Goal: Task Accomplishment & Management: Manage account settings

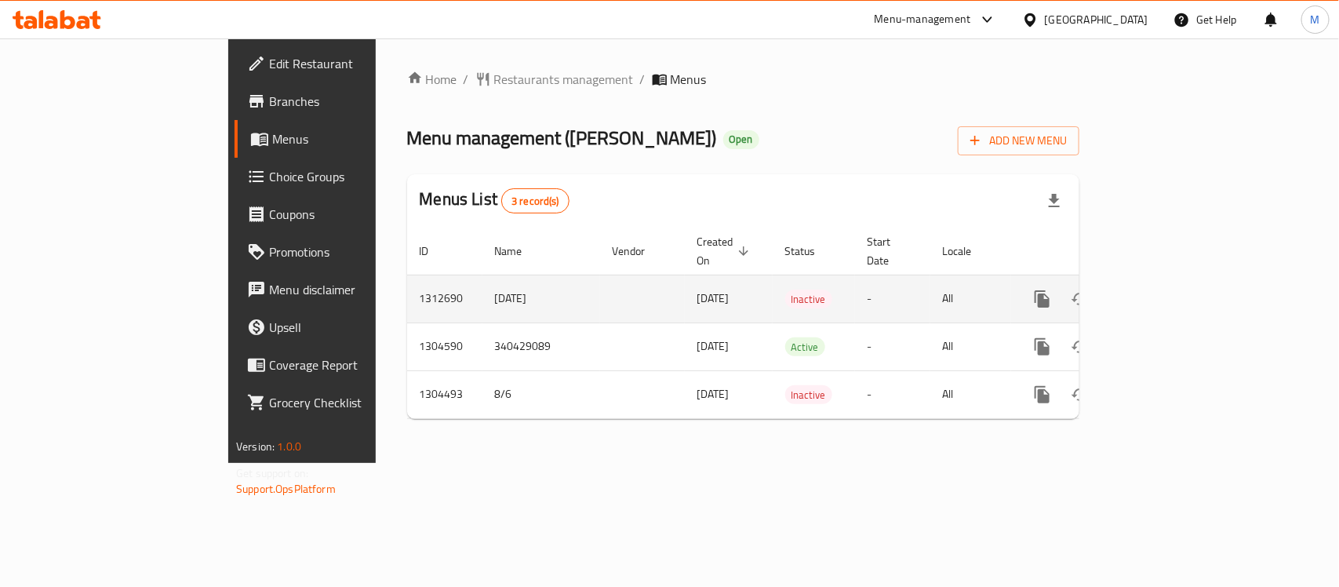
click at [482, 287] on td "[DATE]" at bounding box center [541, 299] width 118 height 48
click at [482, 279] on td "[DATE]" at bounding box center [541, 299] width 118 height 48
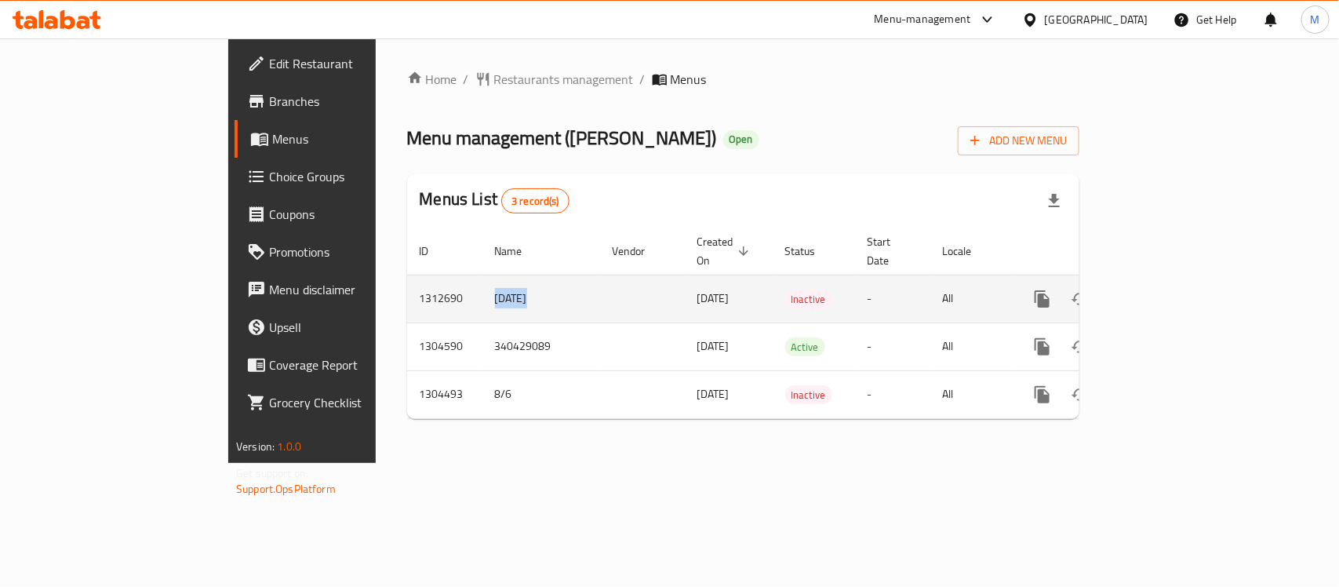
click at [482, 279] on td "[DATE]" at bounding box center [541, 299] width 118 height 48
click at [407, 275] on td "1312690" at bounding box center [444, 299] width 75 height 48
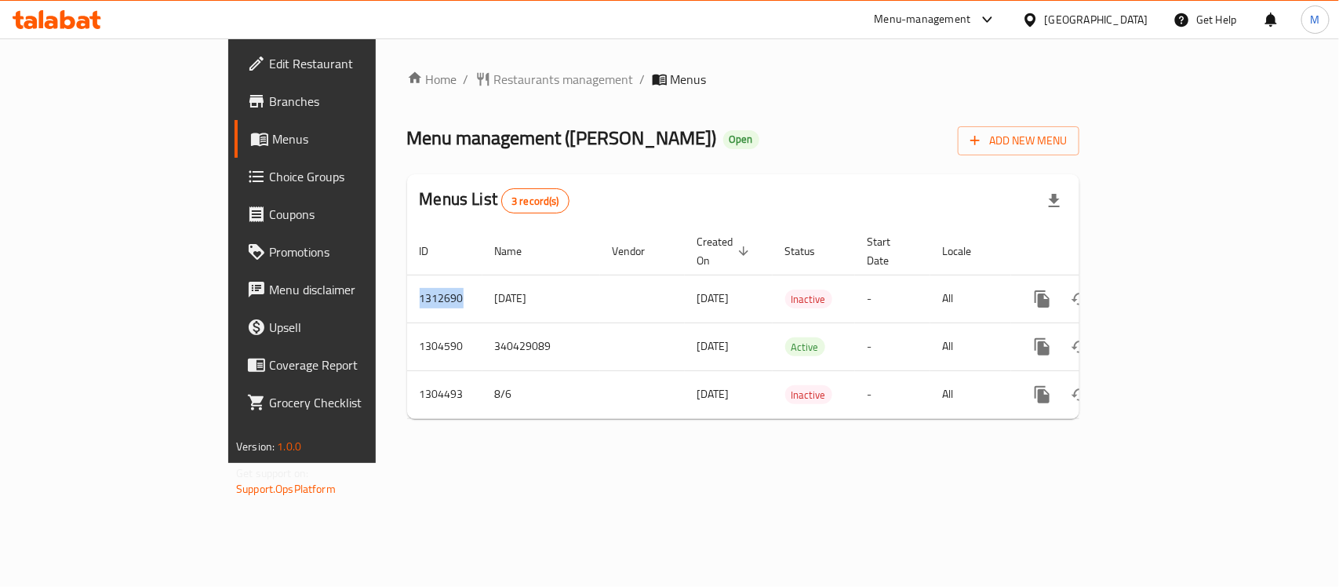
copy td "1312690"
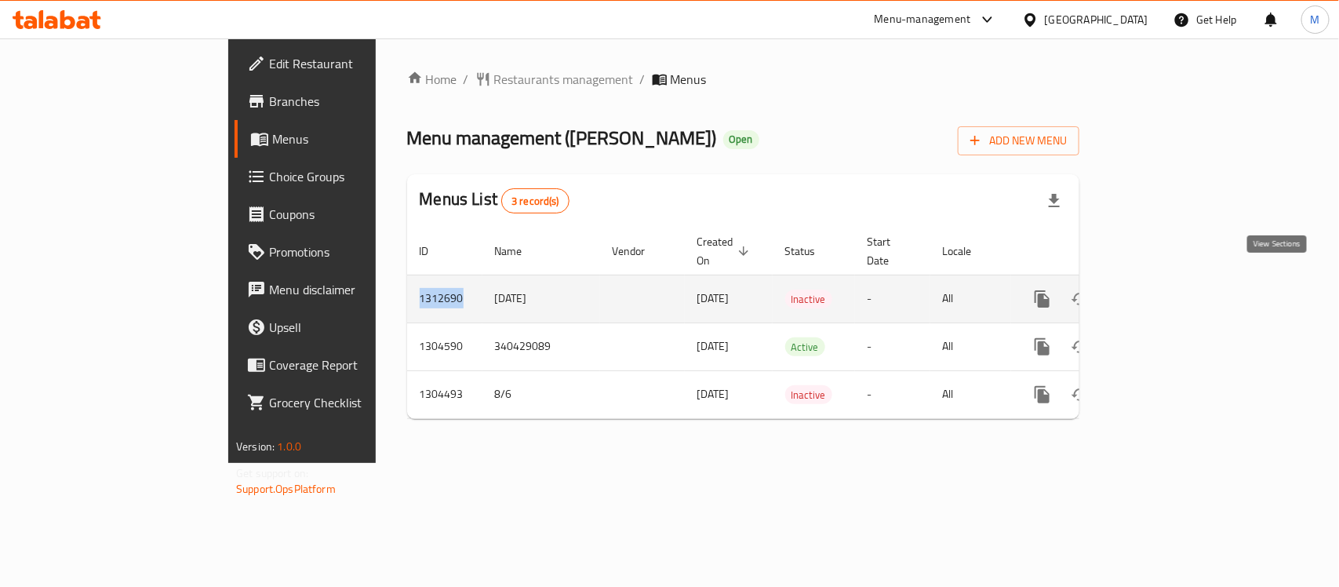
click at [1163, 292] on icon "enhanced table" at bounding box center [1155, 299] width 14 height 14
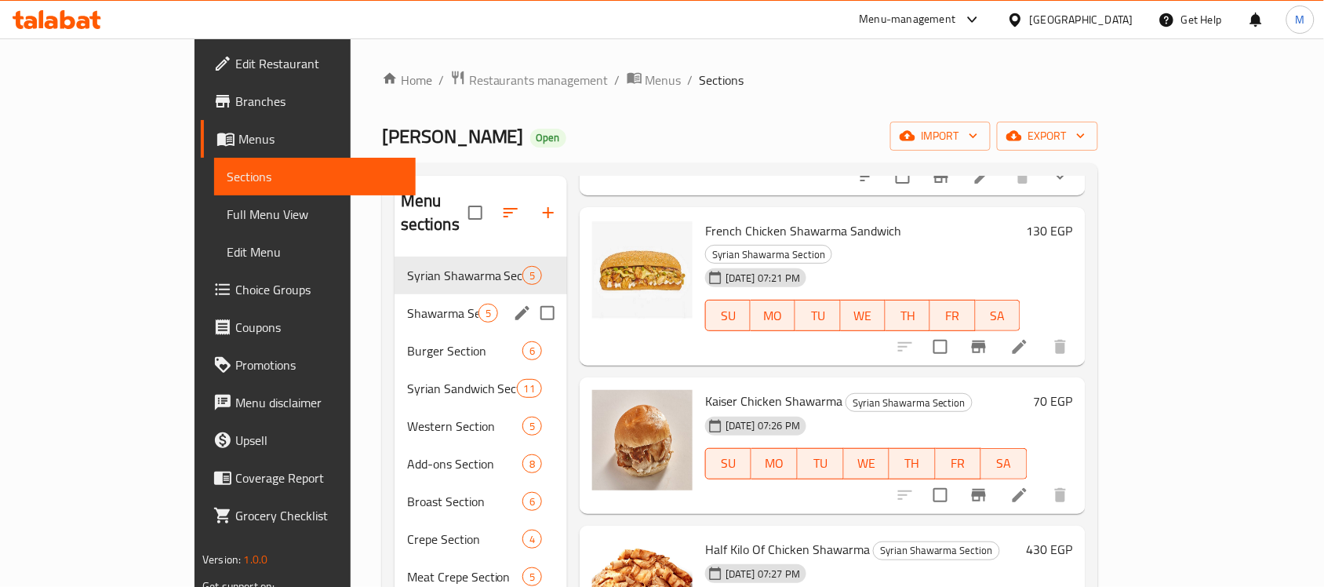
click at [395, 303] on div "Shawarma Section Meals 5" at bounding box center [481, 313] width 173 height 38
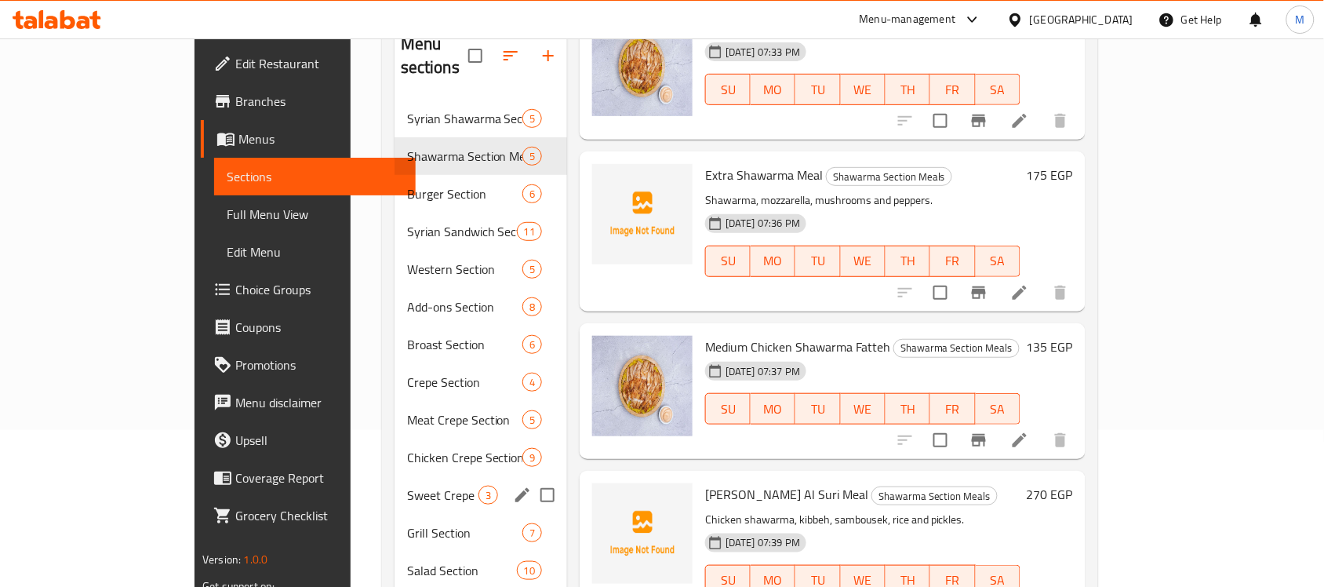
scroll to position [122, 0]
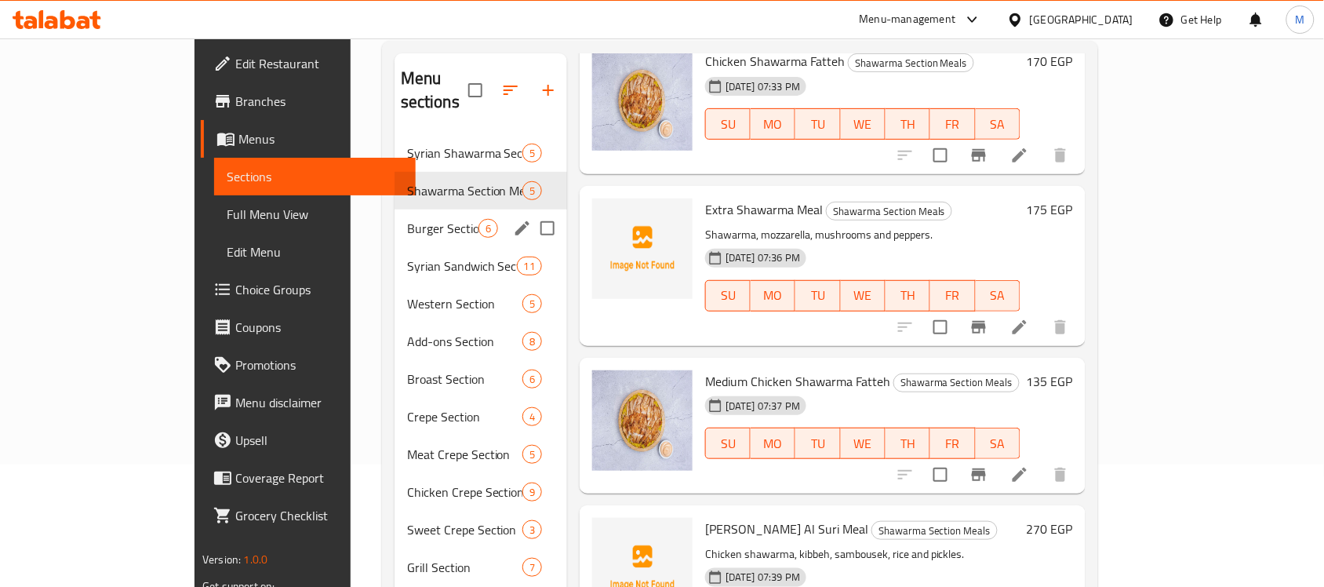
click at [407, 219] on span "Burger Section" at bounding box center [442, 228] width 71 height 19
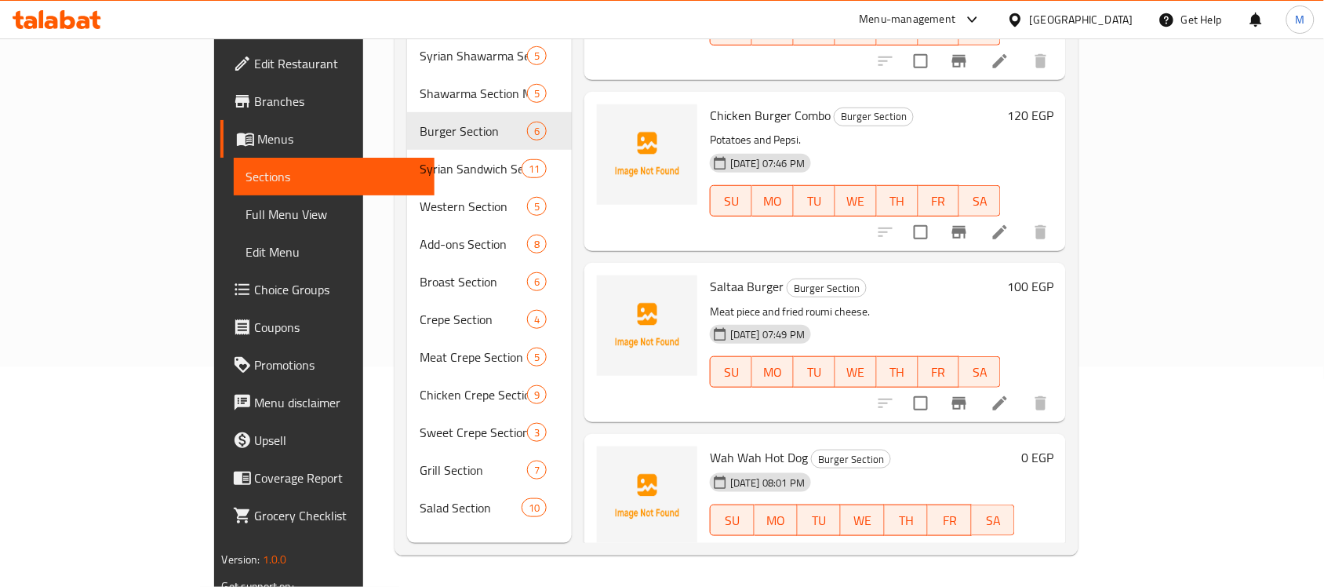
scroll to position [409, 0]
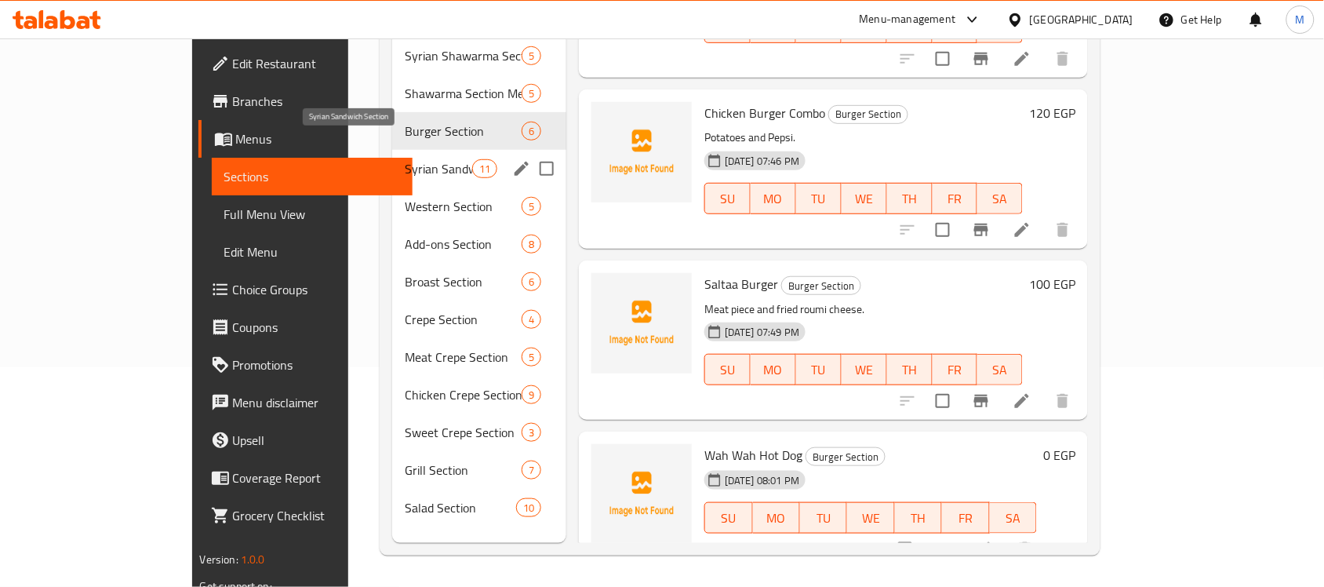
click at [405, 159] on span "Syrian Sandwich Section" at bounding box center [438, 168] width 67 height 19
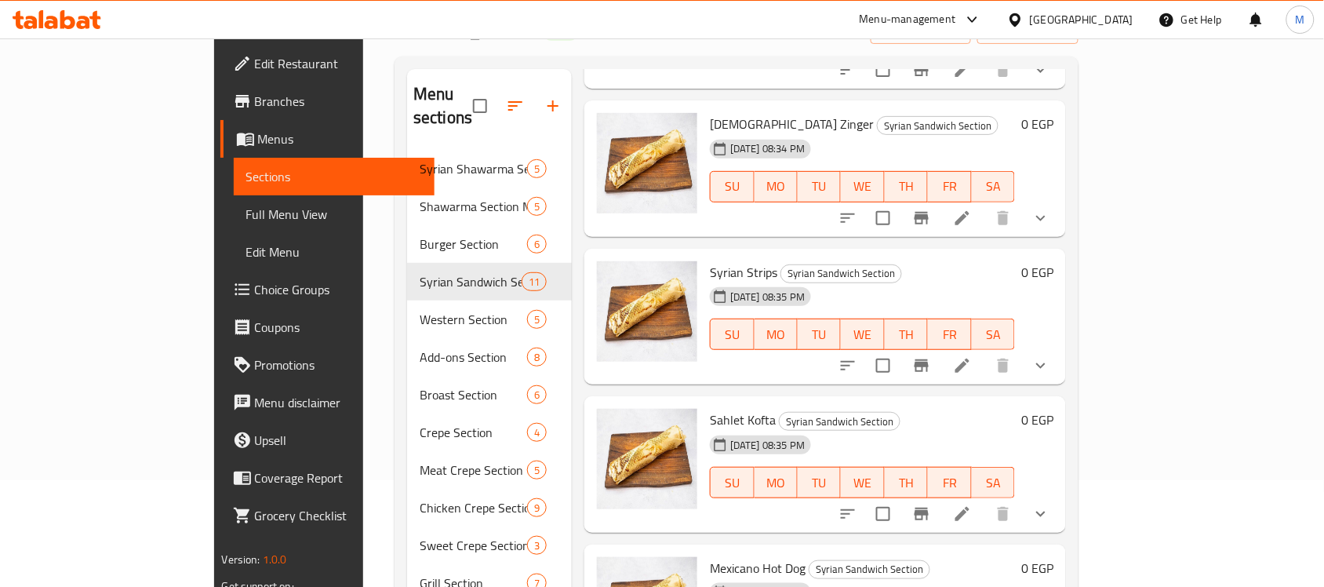
scroll to position [220, 0]
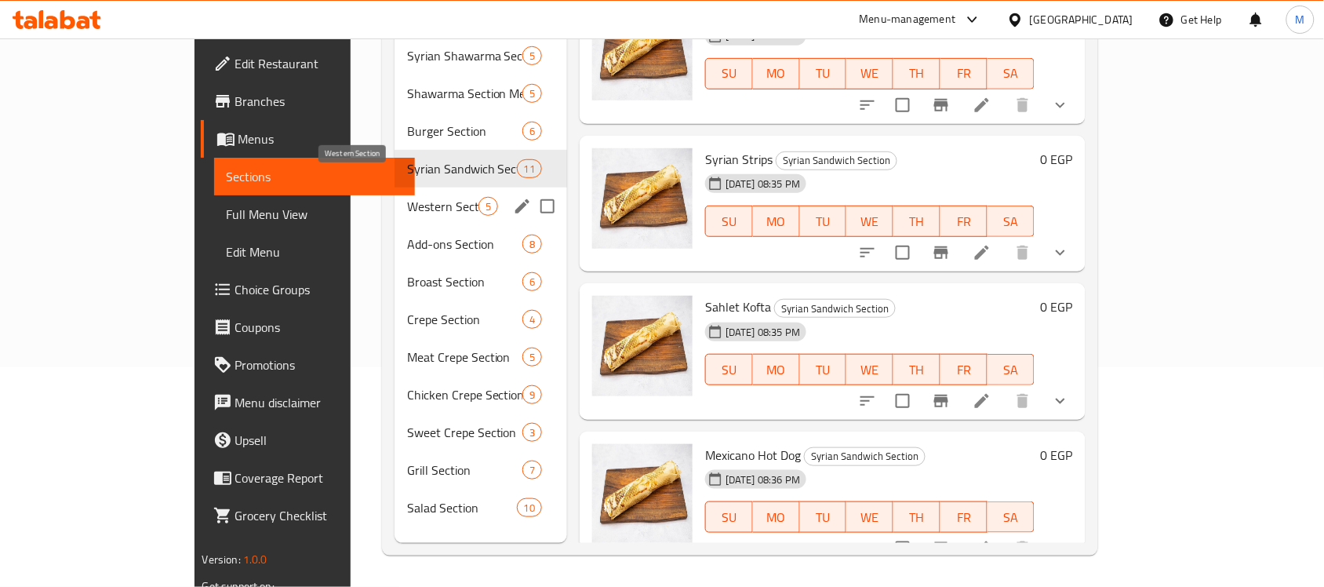
click at [407, 197] on span "Western Section" at bounding box center [442, 206] width 71 height 19
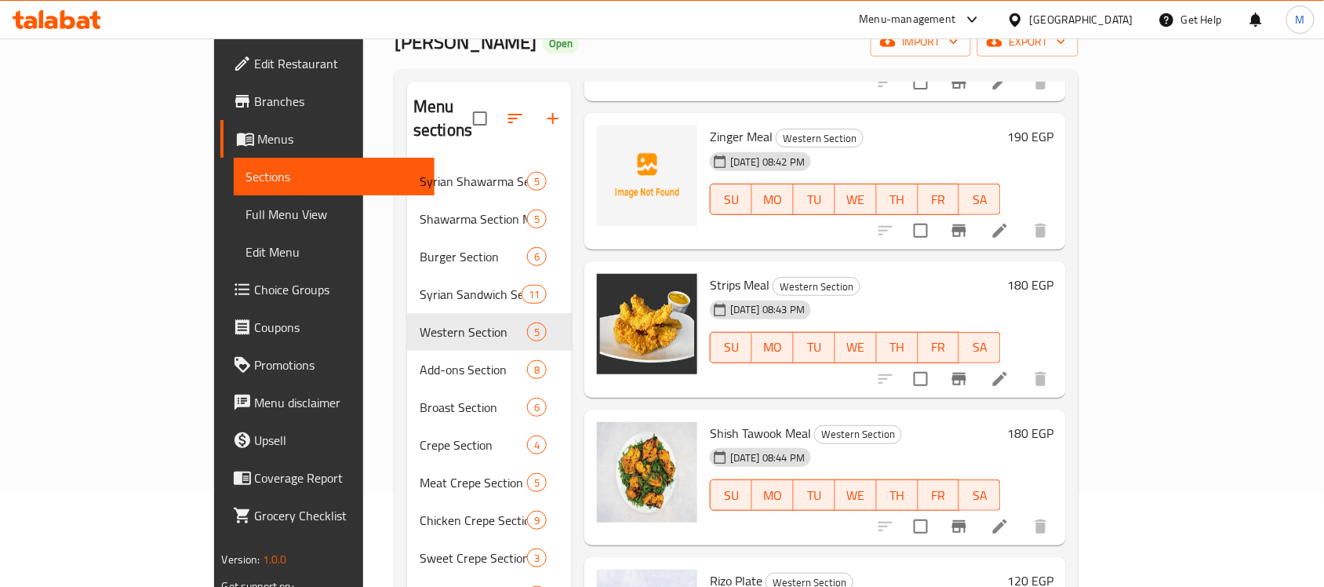
scroll to position [220, 0]
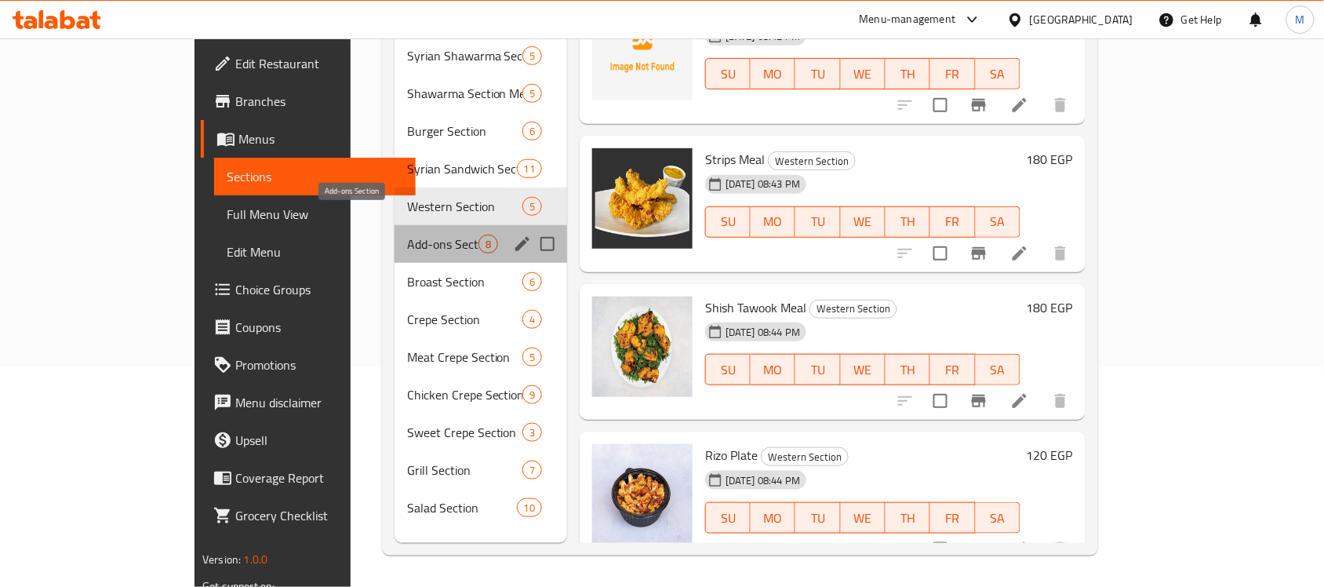
drag, startPoint x: 371, startPoint y: 220, endPoint x: 388, endPoint y: 224, distance: 17.7
click at [407, 235] on span "Add-ons Section" at bounding box center [442, 244] width 71 height 19
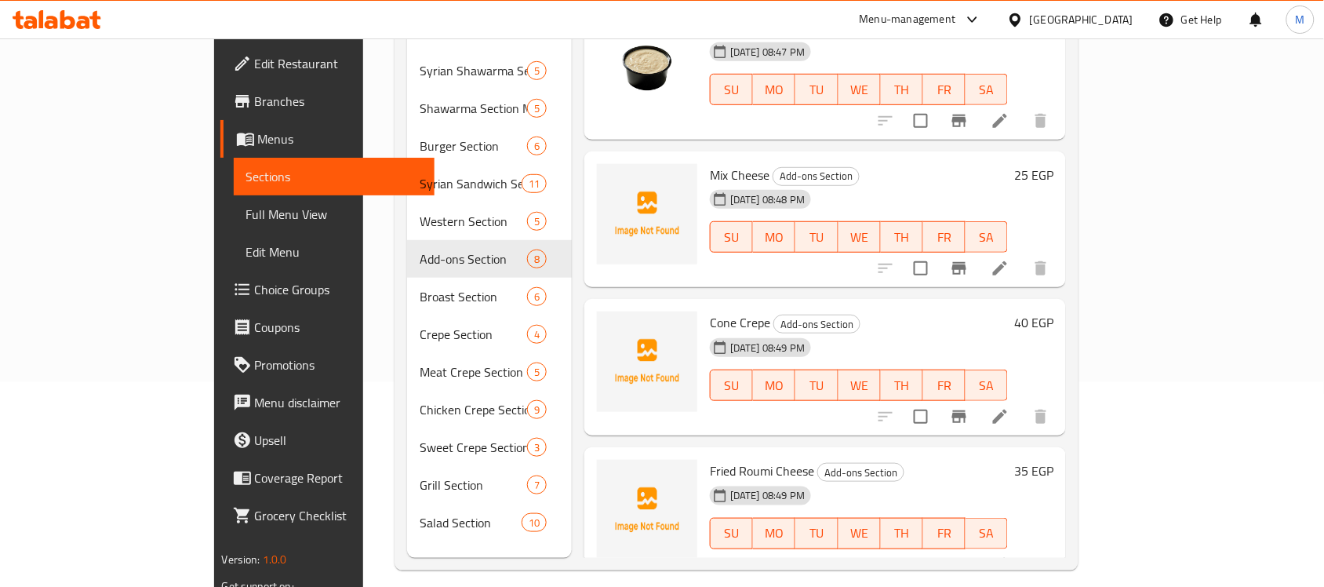
scroll to position [220, 0]
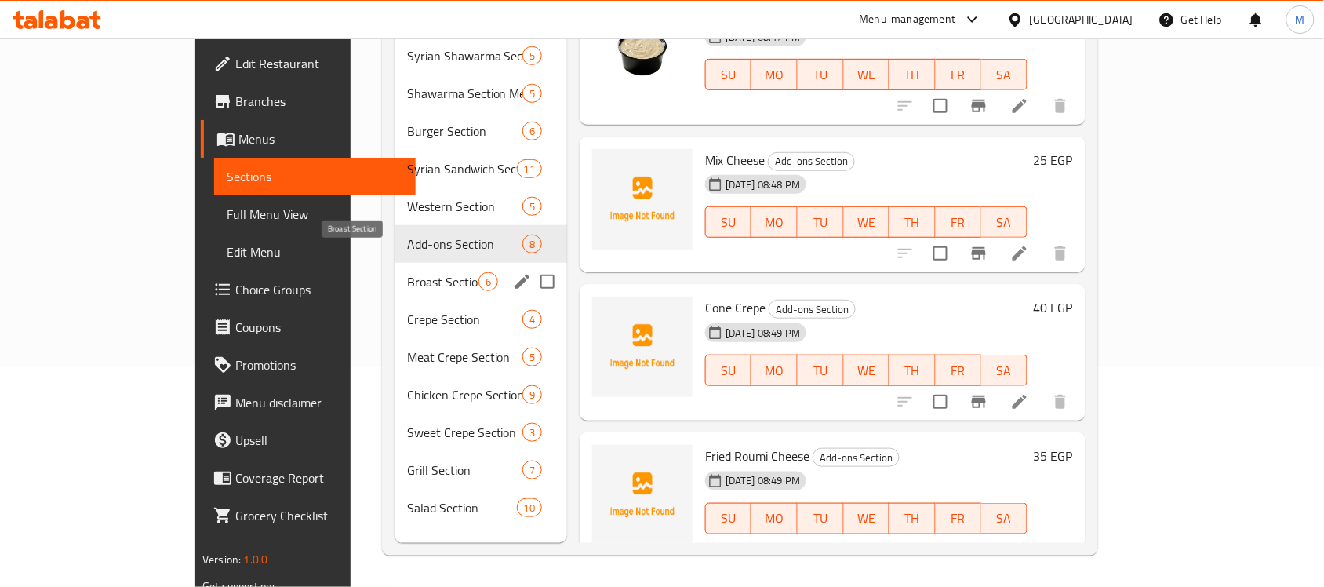
click at [407, 272] on span "Broast Section" at bounding box center [442, 281] width 71 height 19
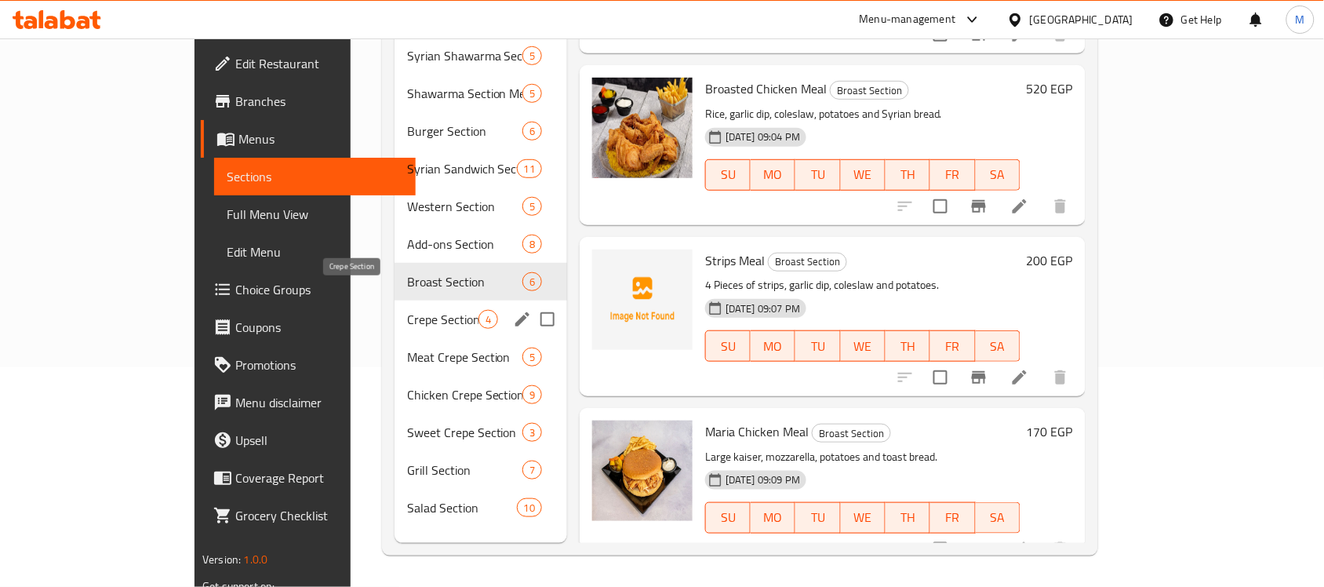
click at [407, 310] on span "Crepe Section" at bounding box center [442, 319] width 71 height 19
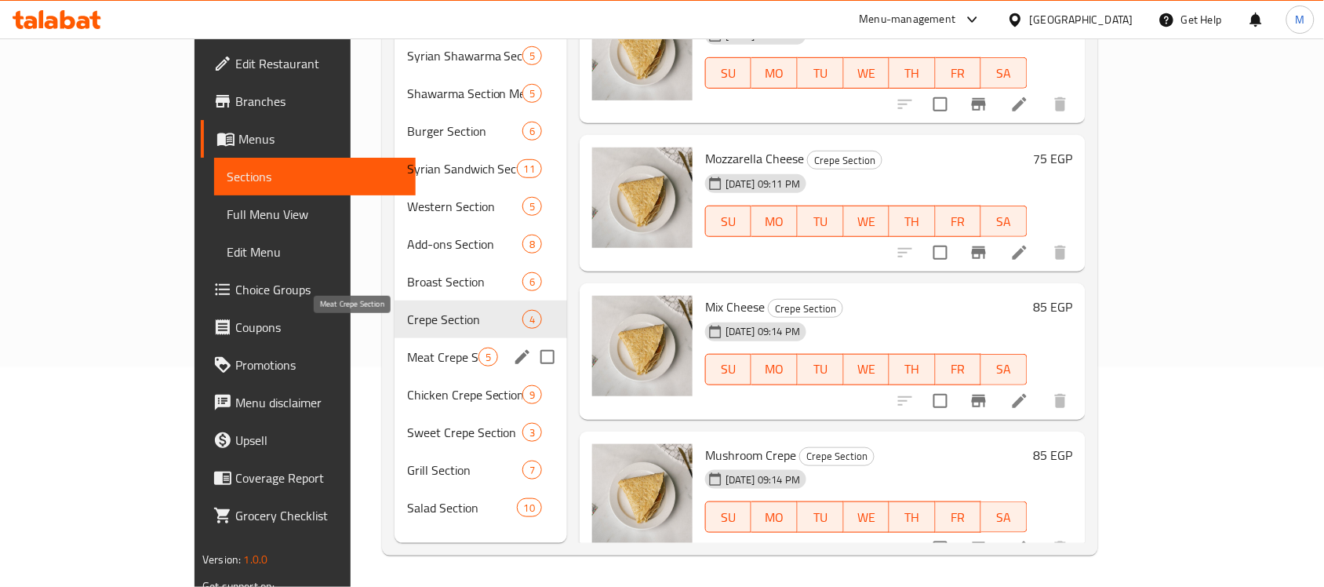
click at [407, 348] on span "Meat Crepe Section" at bounding box center [442, 357] width 71 height 19
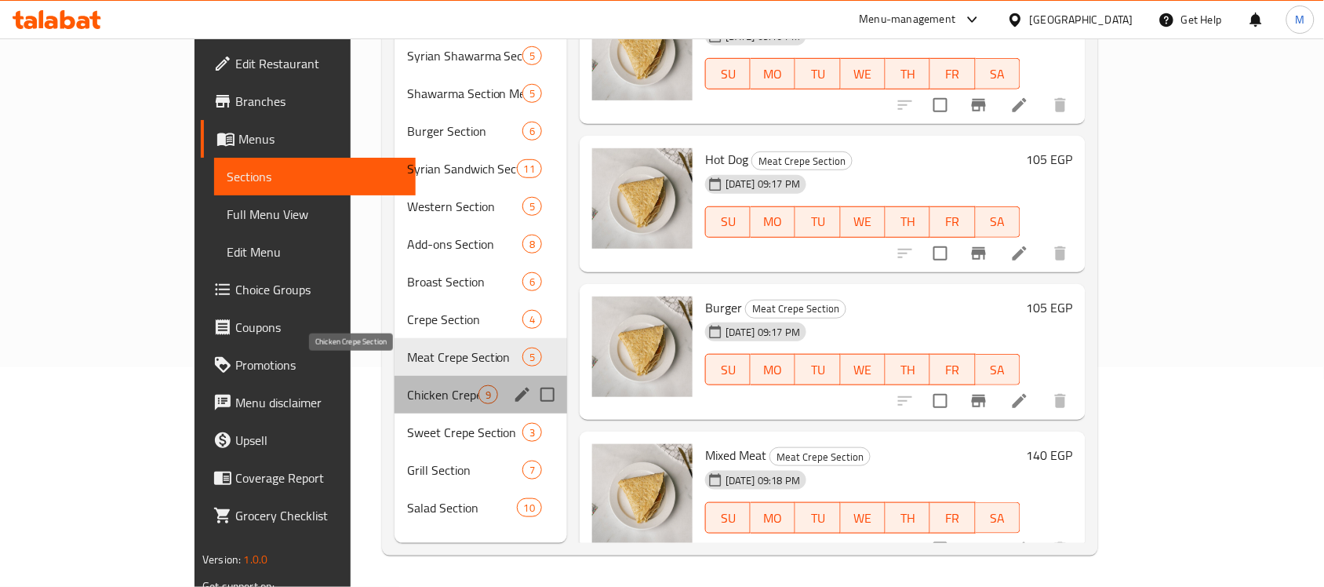
click at [407, 385] on span "Chicken Crepe Section" at bounding box center [442, 394] width 71 height 19
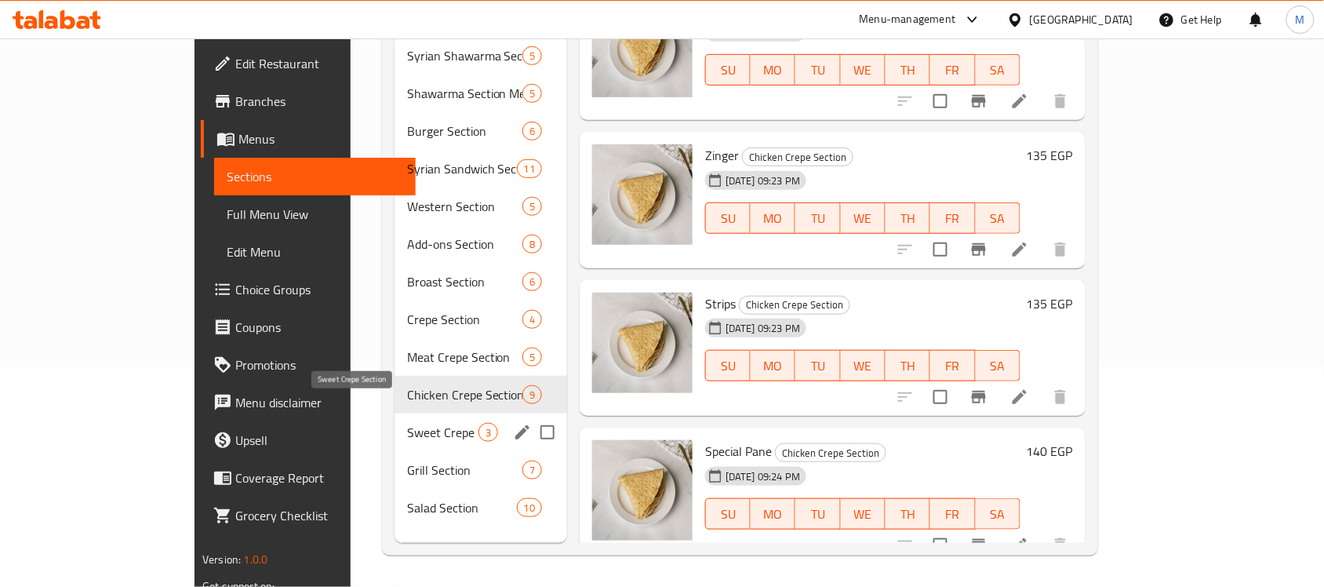
click at [407, 423] on span "Sweet Crepe Section" at bounding box center [442, 432] width 71 height 19
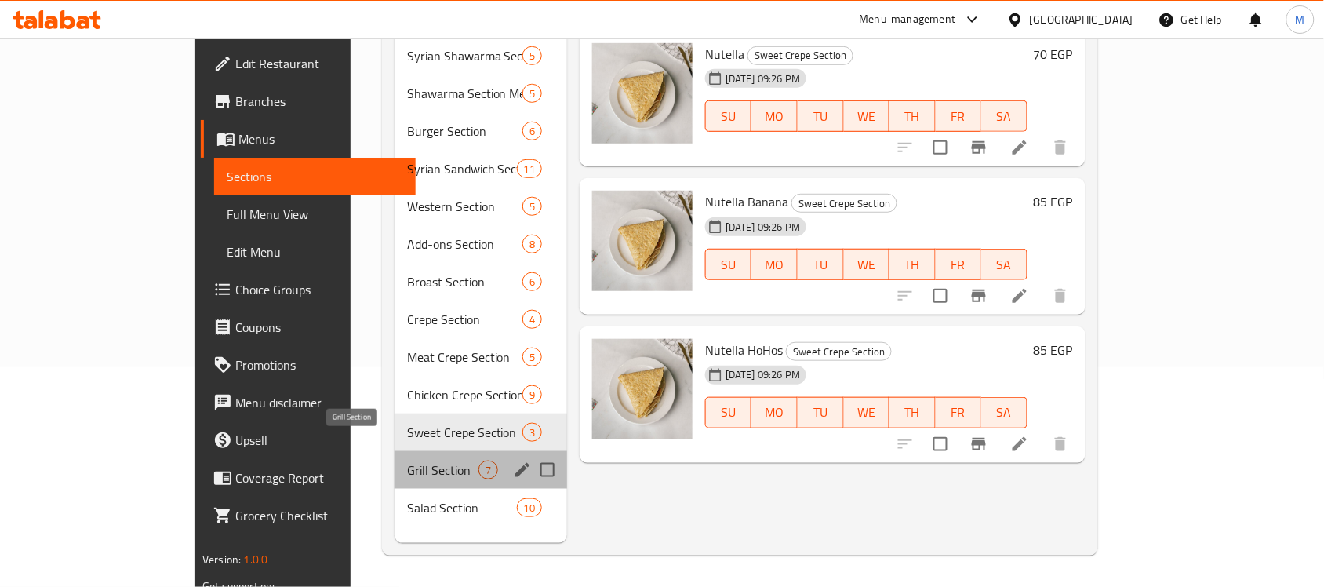
click at [407, 460] on span "Grill Section" at bounding box center [442, 469] width 71 height 19
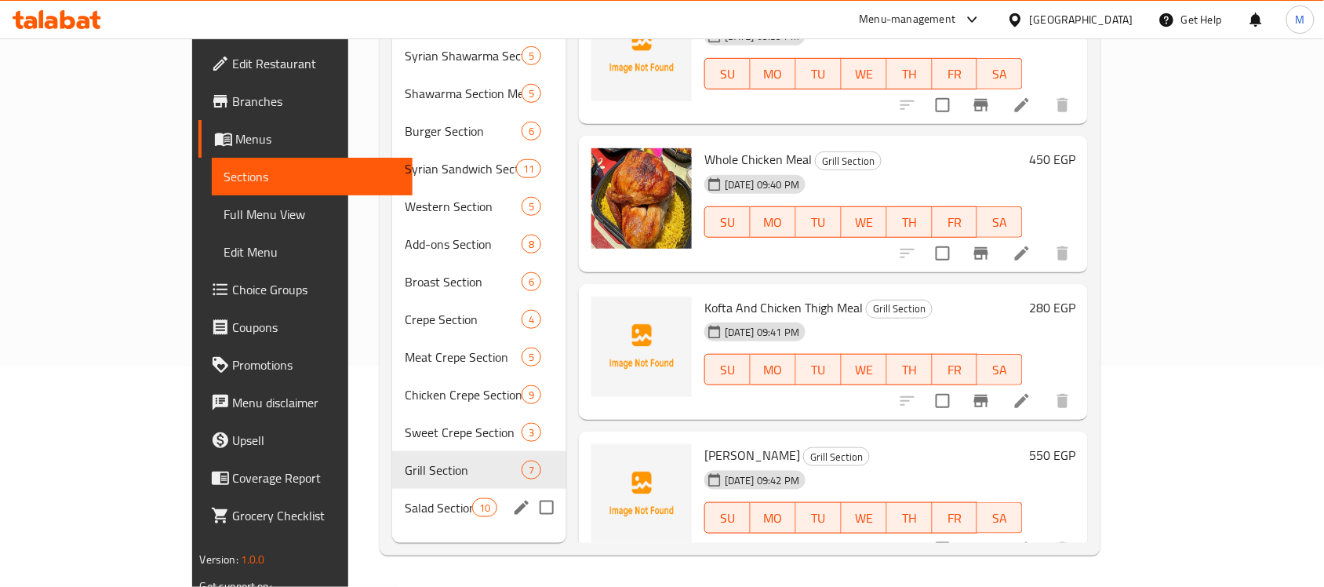
click at [392, 489] on div "Salad Section 10" at bounding box center [479, 508] width 174 height 38
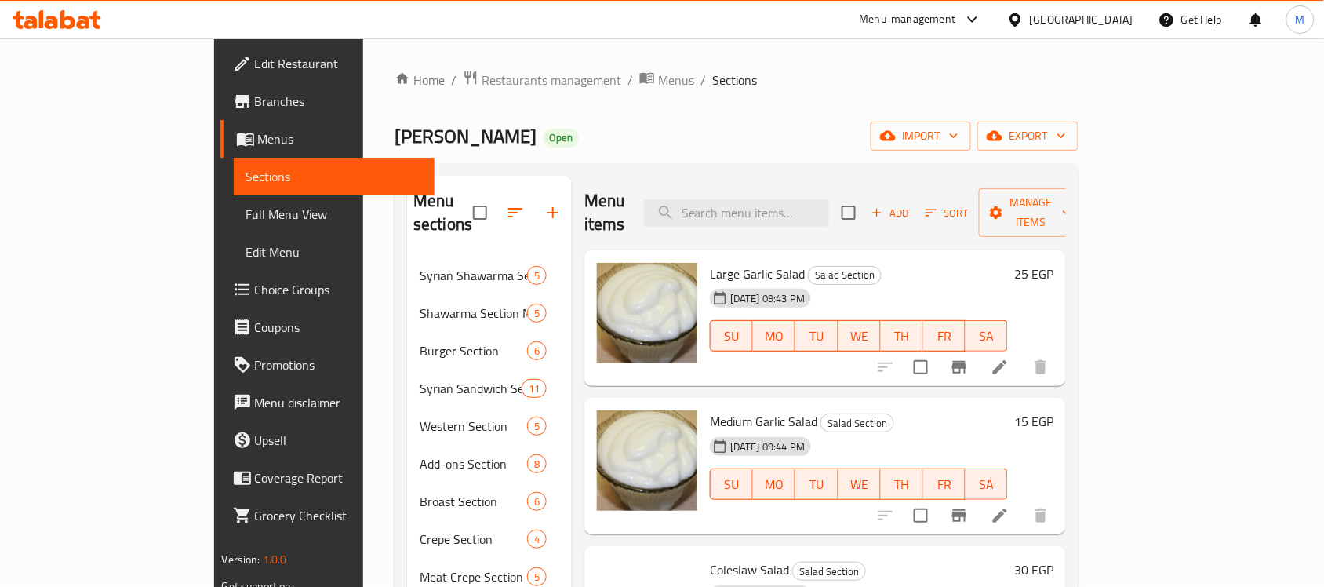
click at [608, 155] on div "Home / Restaurants management / Menus / Sections Abu Malik Al Suri Open import …" at bounding box center [737, 422] width 684 height 705
click at [613, 153] on div "Home / Restaurants management / Menus / Sections Abu Malik Al Suri Open import …" at bounding box center [737, 422] width 684 height 705
click at [246, 206] on span "Full Menu View" at bounding box center [334, 214] width 176 height 19
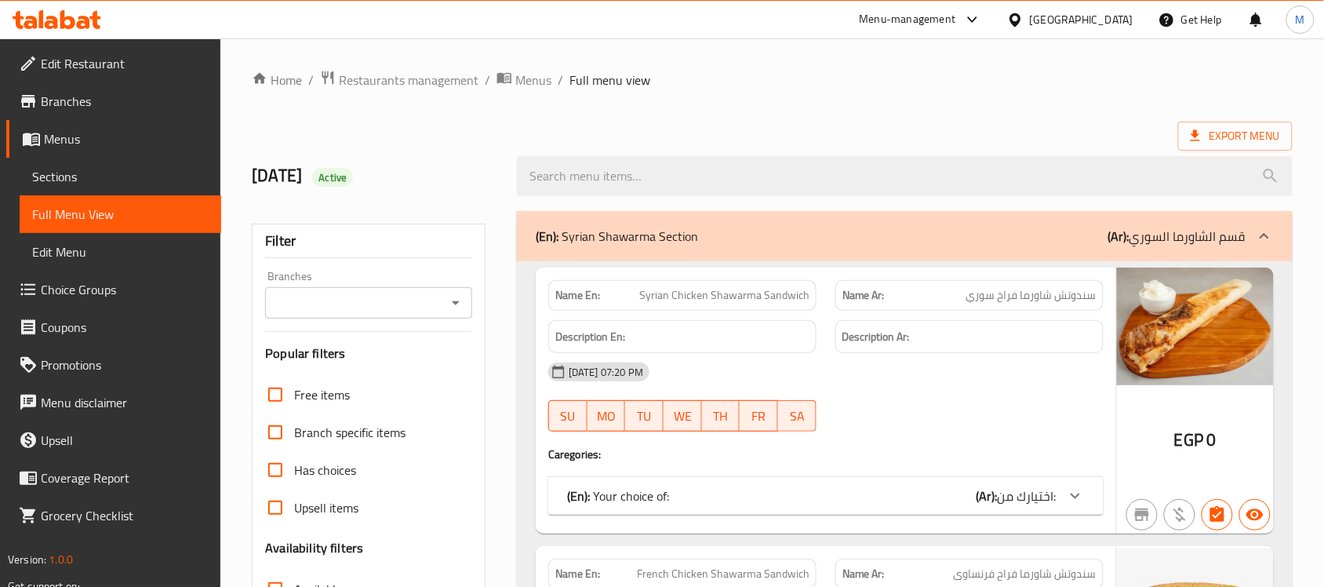
click at [449, 306] on icon "Open" at bounding box center [455, 302] width 19 height 19
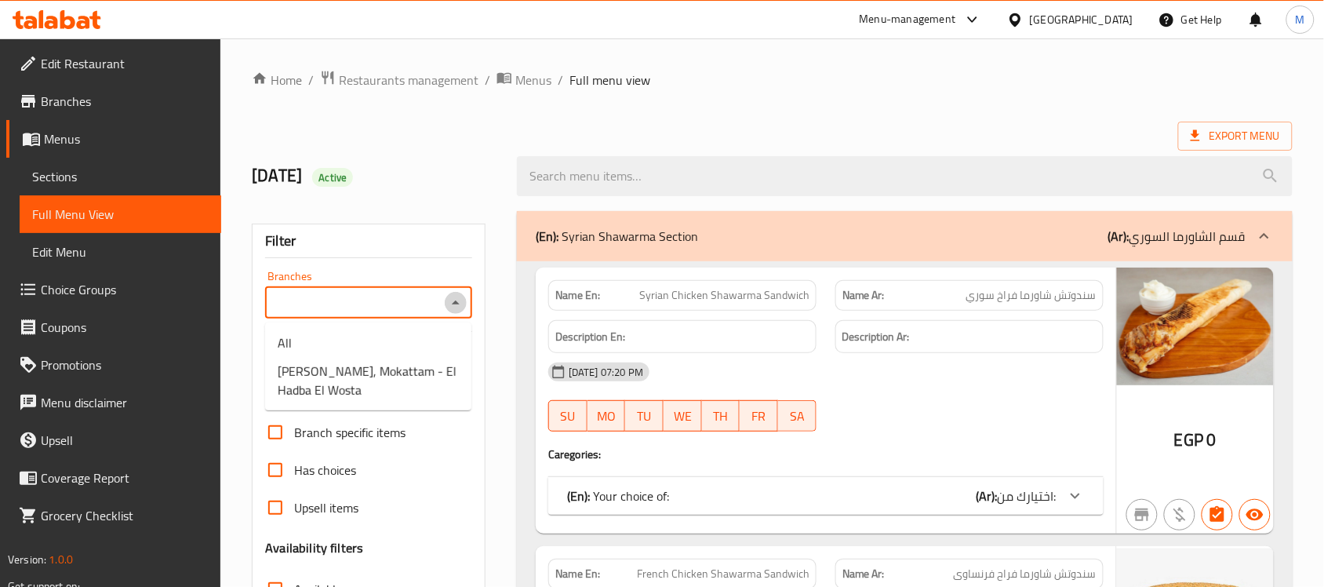
click at [449, 306] on icon "Close" at bounding box center [455, 302] width 19 height 19
click at [485, 192] on div "9/17/2025 Active" at bounding box center [374, 176] width 265 height 70
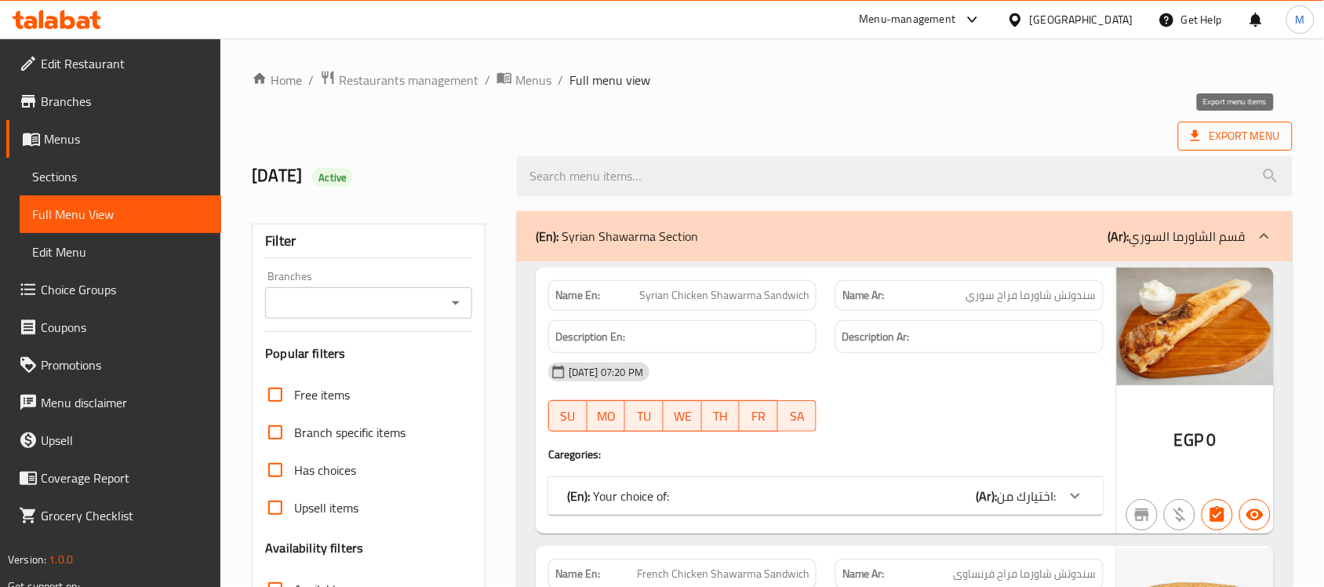
click at [1234, 143] on span "Export Menu" at bounding box center [1235, 136] width 89 height 20
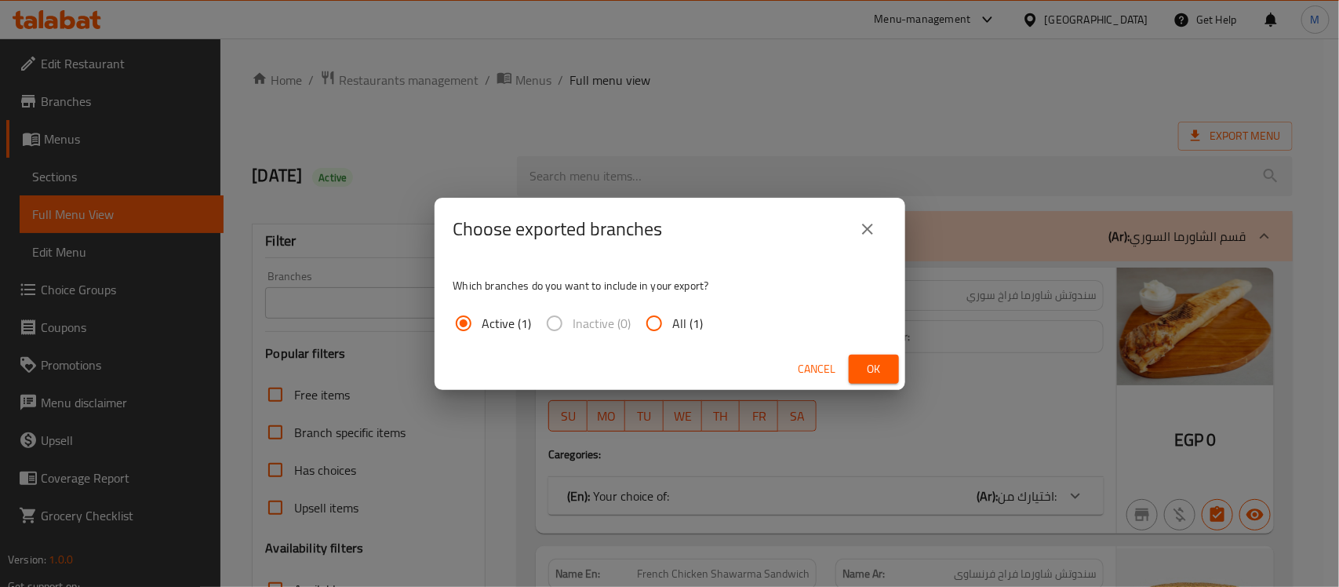
click at [875, 365] on span "Ok" at bounding box center [873, 369] width 25 height 20
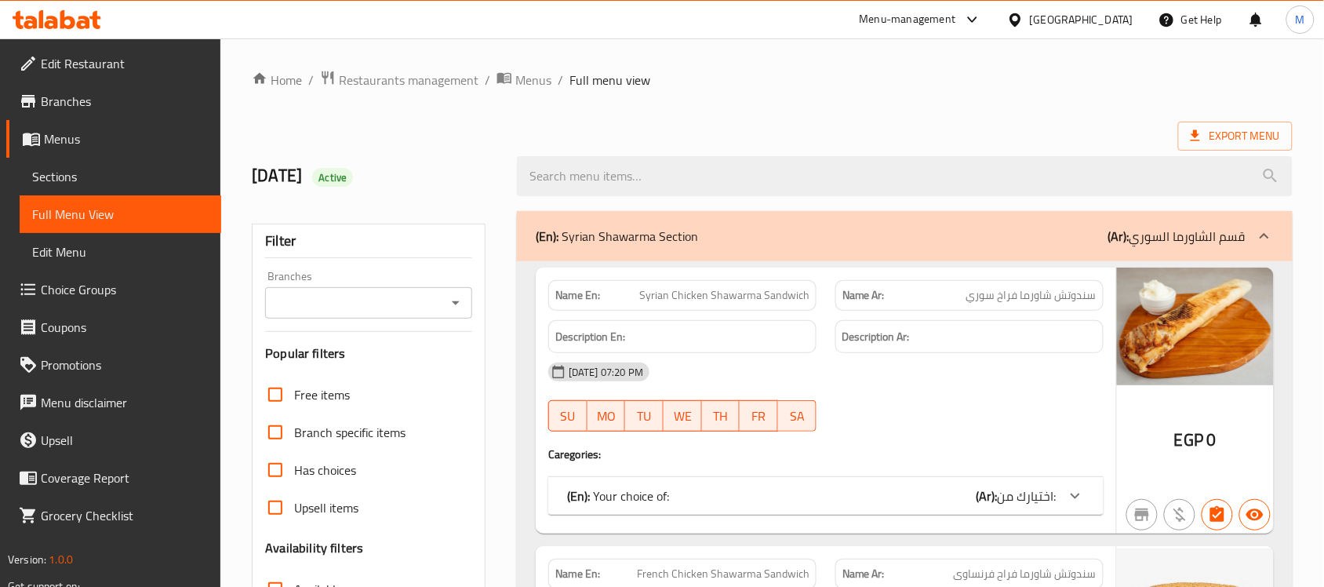
click at [781, 142] on div "9/17/2025 Active" at bounding box center [772, 176] width 1060 height 70
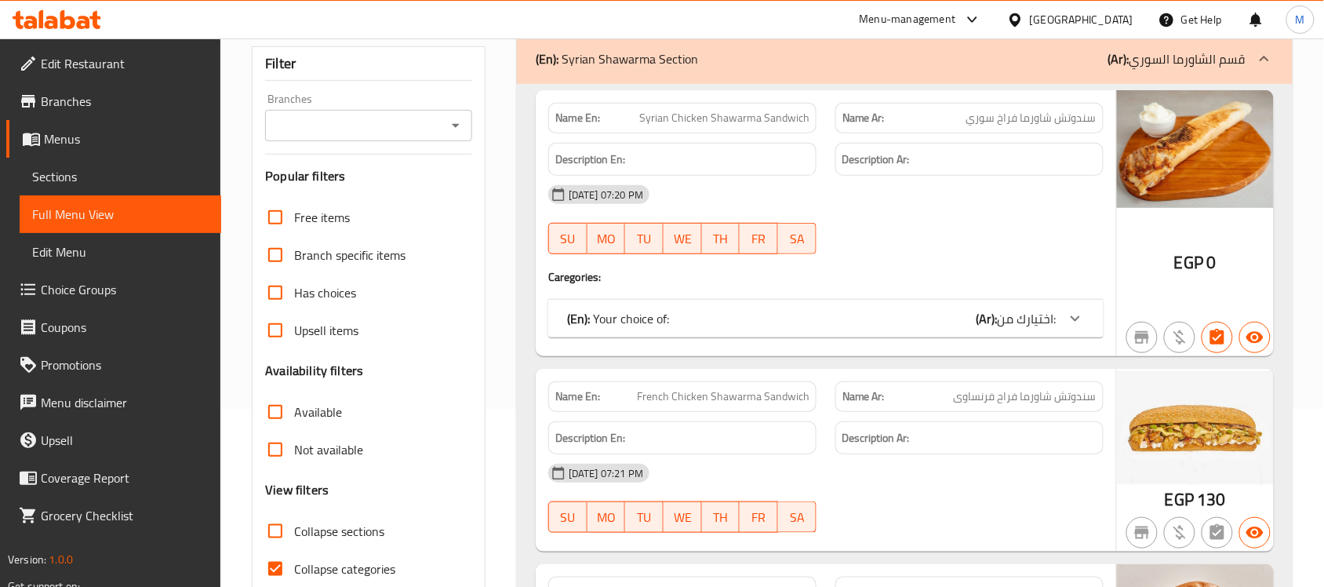
scroll to position [196, 0]
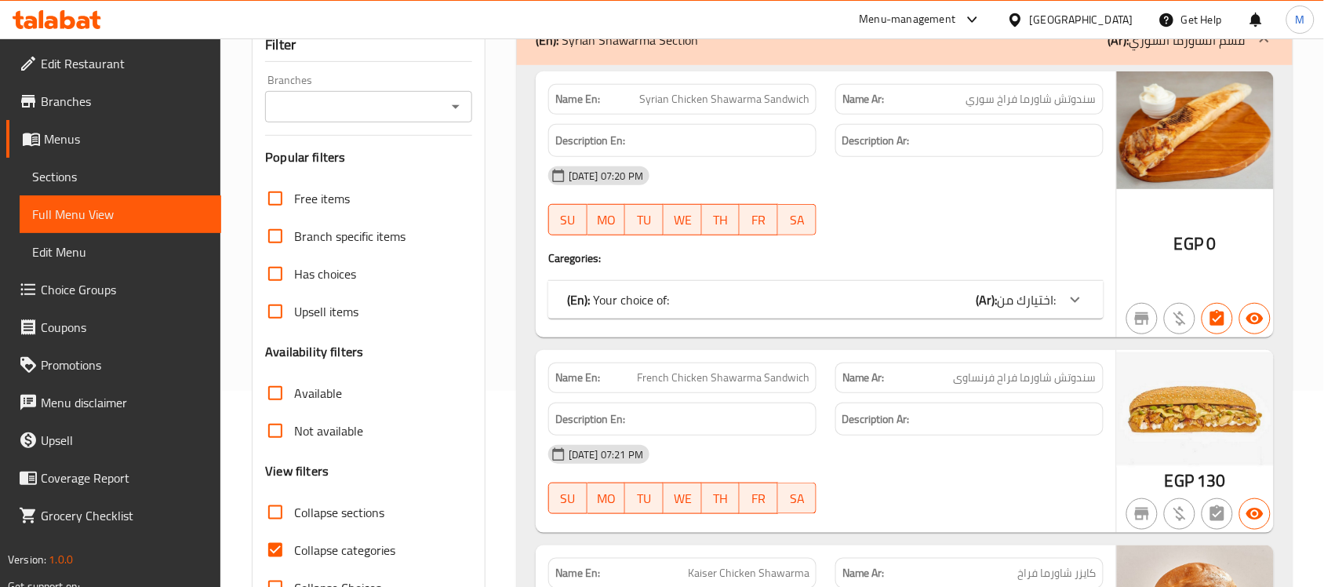
click at [279, 546] on input "Collapse categories" at bounding box center [276, 550] width 38 height 38
checkbox input "false"
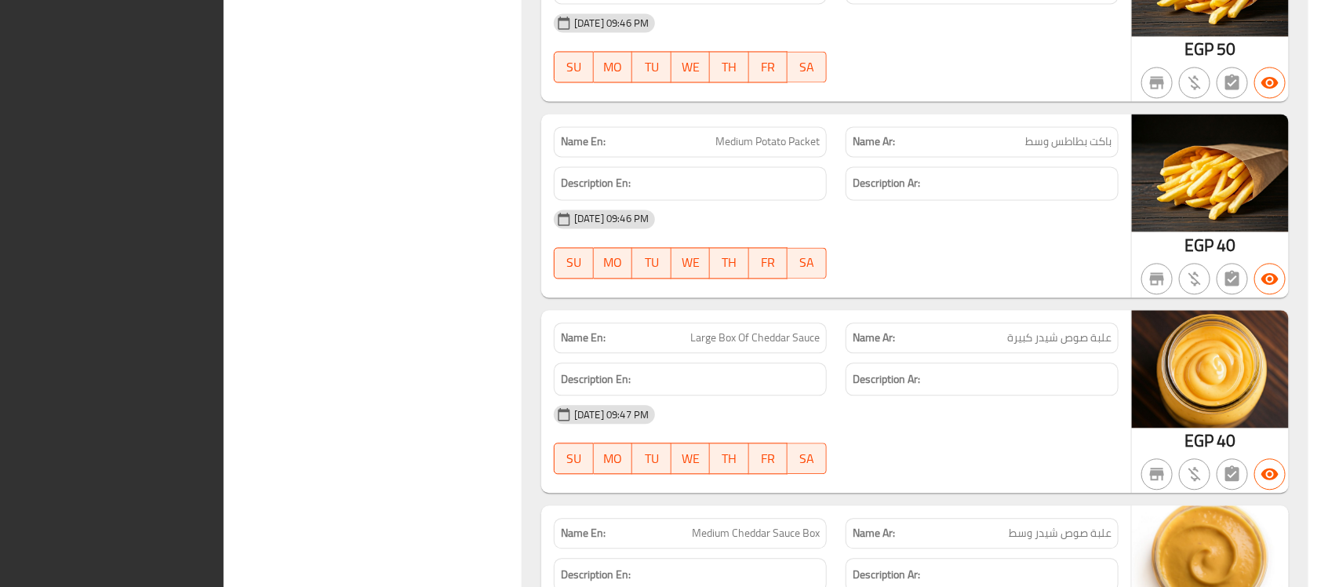
scroll to position [20558, 0]
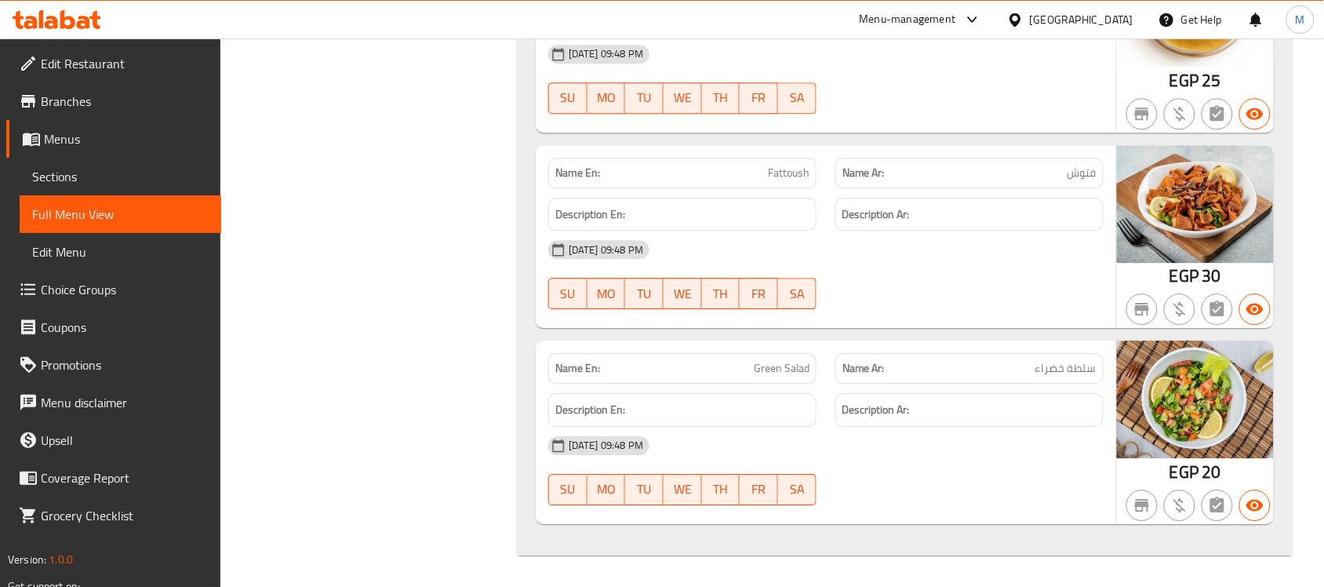
click at [565, 227] on div "Description En:" at bounding box center [682, 215] width 268 height 34
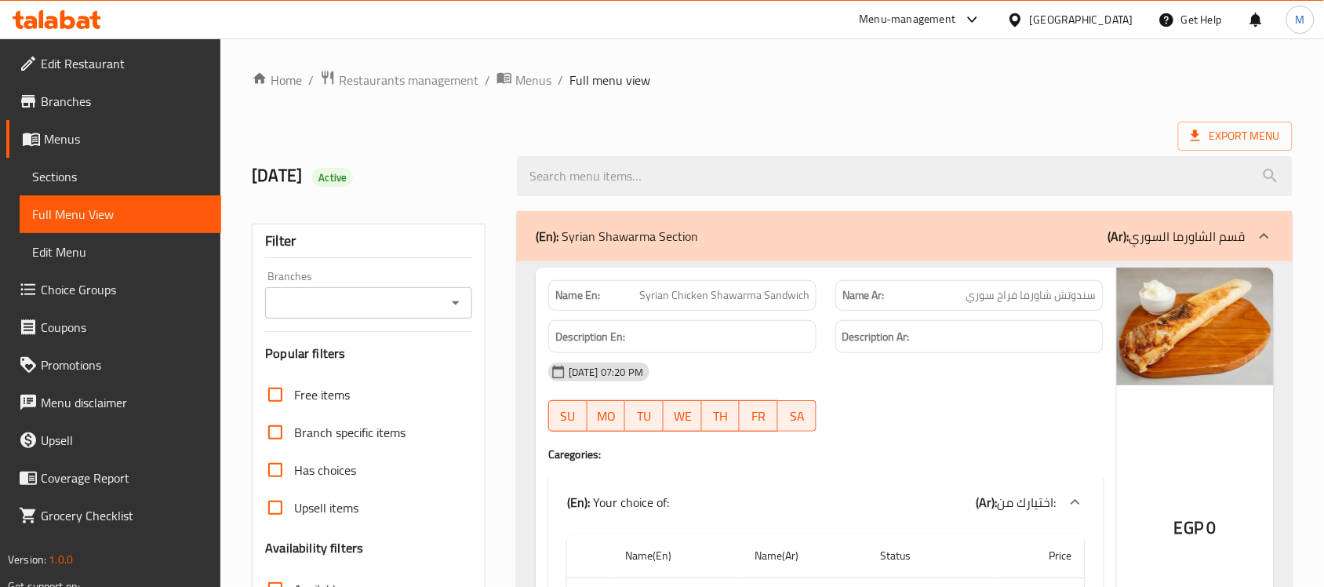
click at [719, 140] on div "Export Menu" at bounding box center [772, 136] width 1041 height 29
click at [416, 77] on span "Restaurants management" at bounding box center [409, 80] width 140 height 19
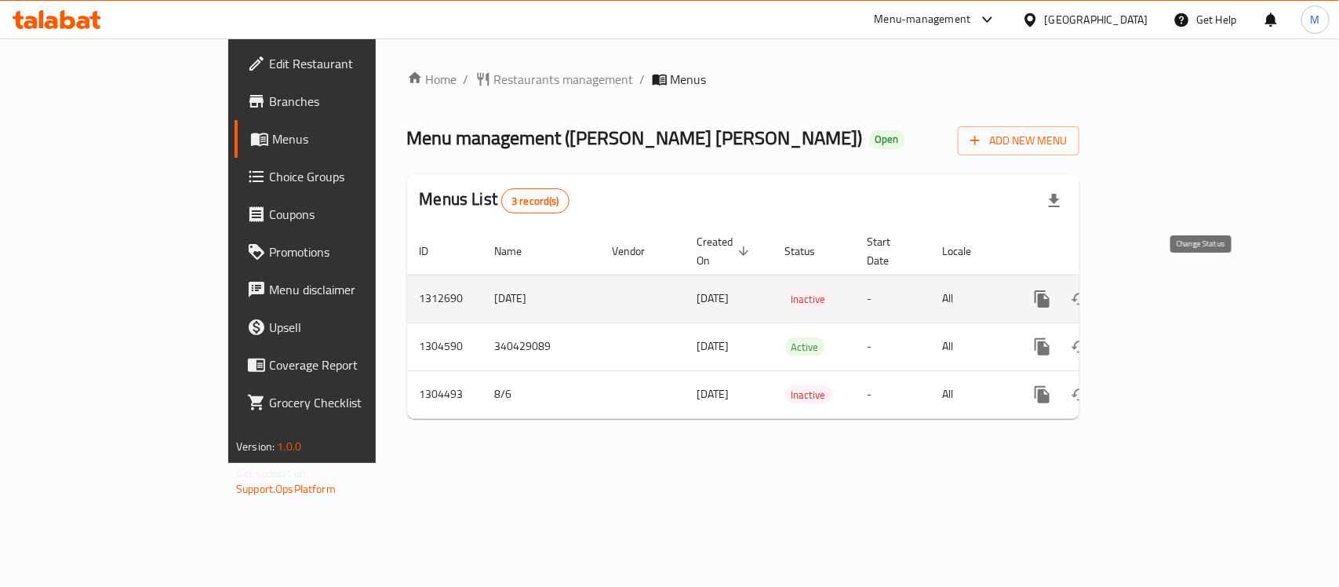
click at [1090, 289] on icon "enhanced table" at bounding box center [1080, 298] width 19 height 19
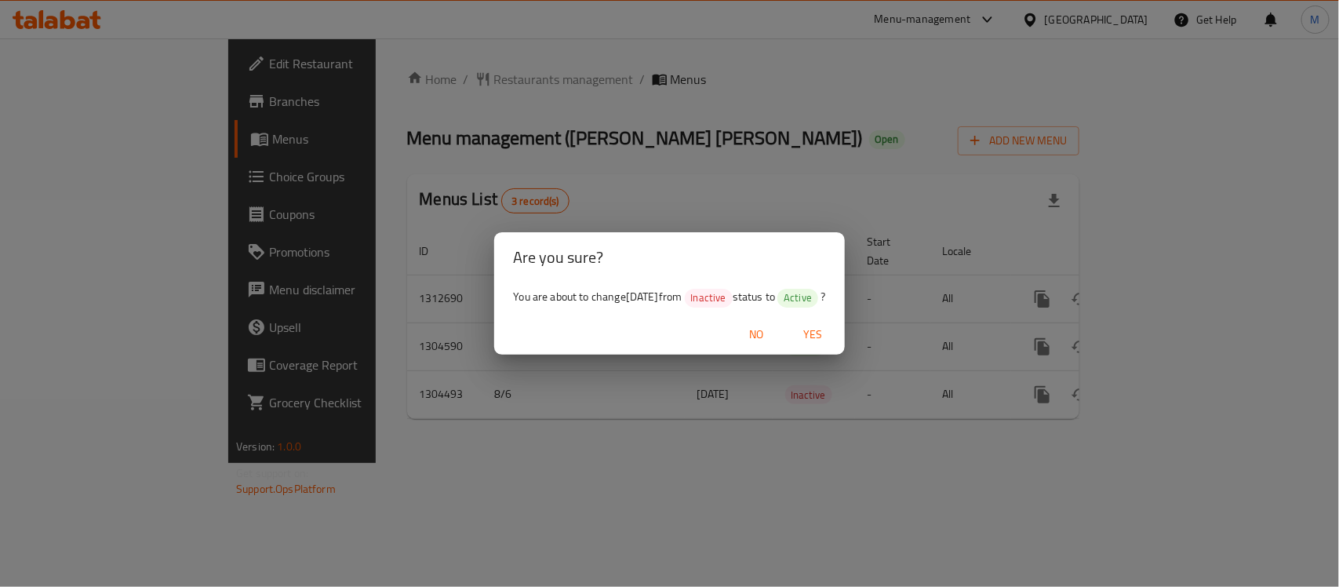
click at [824, 335] on span "Yes" at bounding box center [814, 335] width 38 height 20
